Goal: Register for event/course

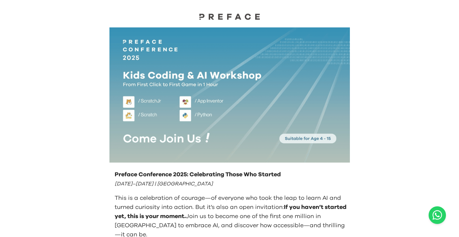
click at [222, 16] on img at bounding box center [229, 16] width 65 height 7
